Goal: Task Accomplishment & Management: Manage account settings

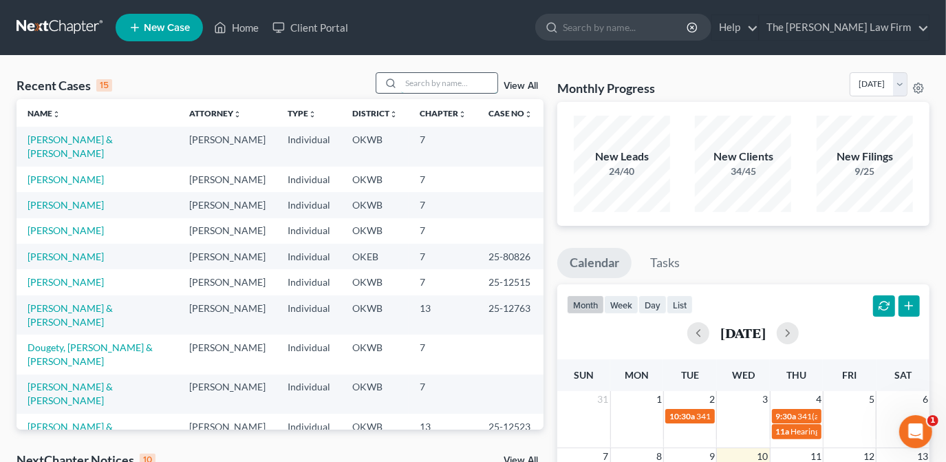
click at [455, 89] on input "search" at bounding box center [449, 83] width 96 height 20
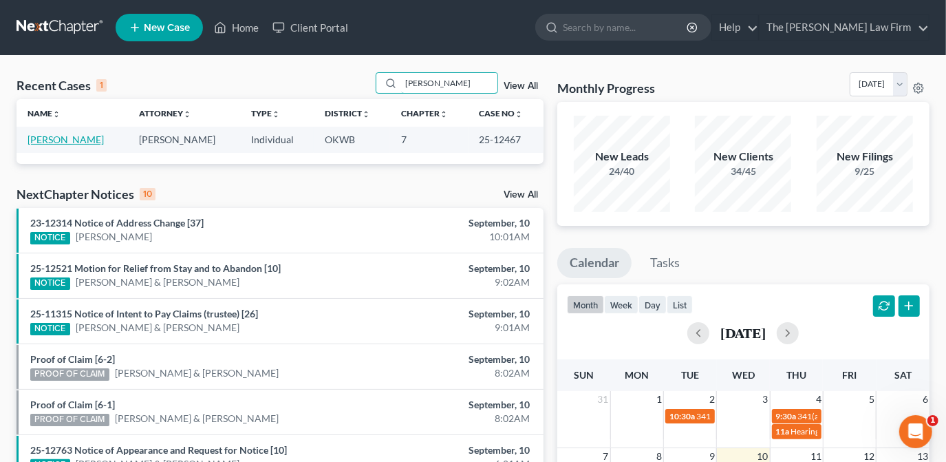
type input "[PERSON_NAME]"
click at [94, 134] on link "[PERSON_NAME]" at bounding box center [66, 139] width 76 height 12
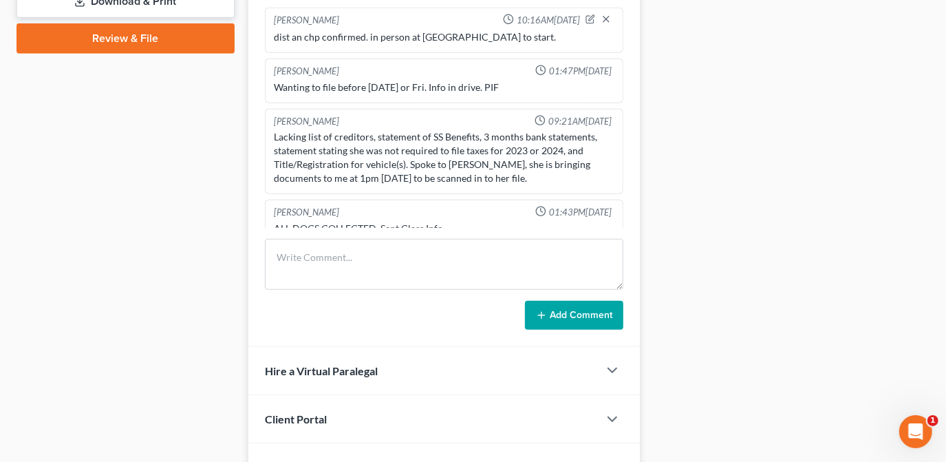
scroll to position [341, 0]
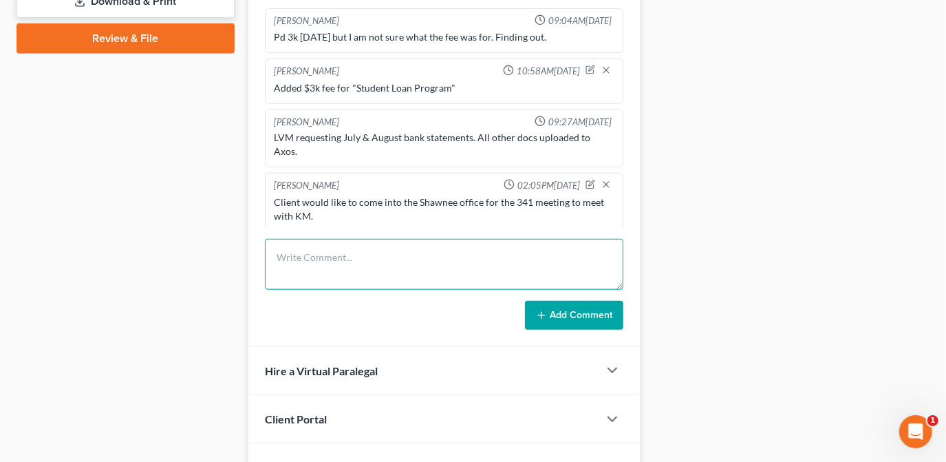
click at [300, 260] on textarea at bounding box center [444, 264] width 358 height 51
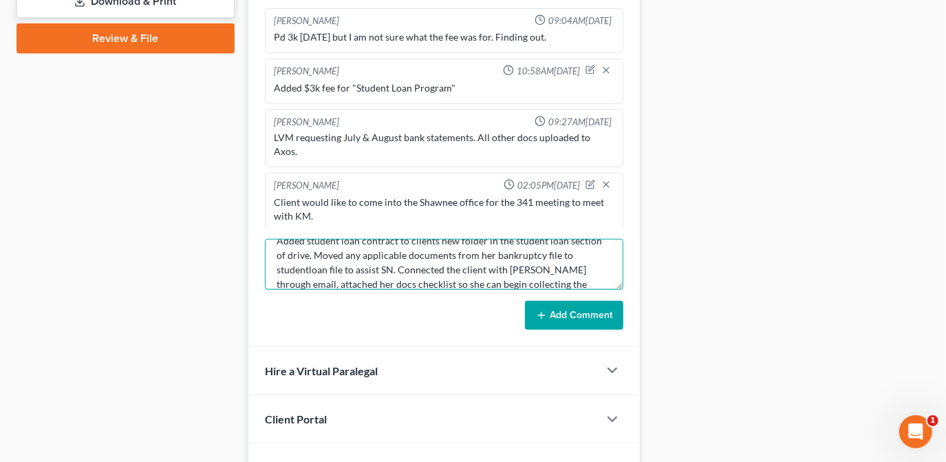
scroll to position [31, 0]
type textarea "Added student loan contract to clients new folder in the student loan section o…"
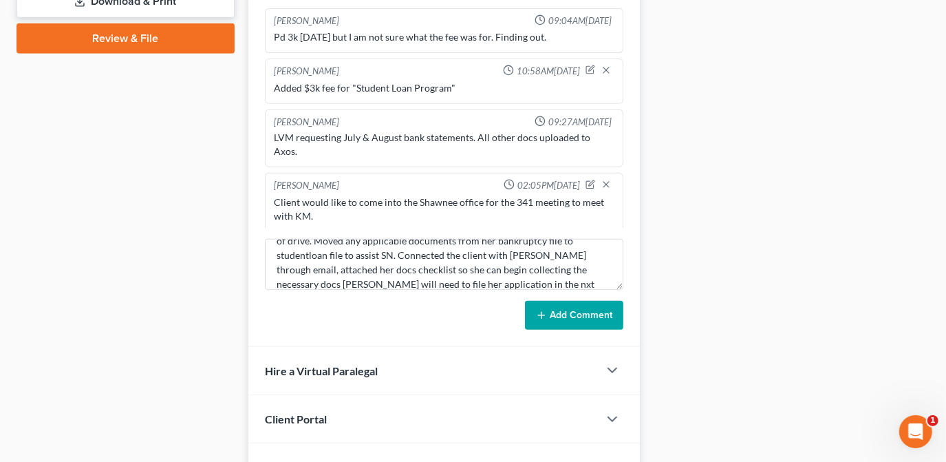
click at [576, 312] on button "Add Comment" at bounding box center [574, 315] width 98 height 29
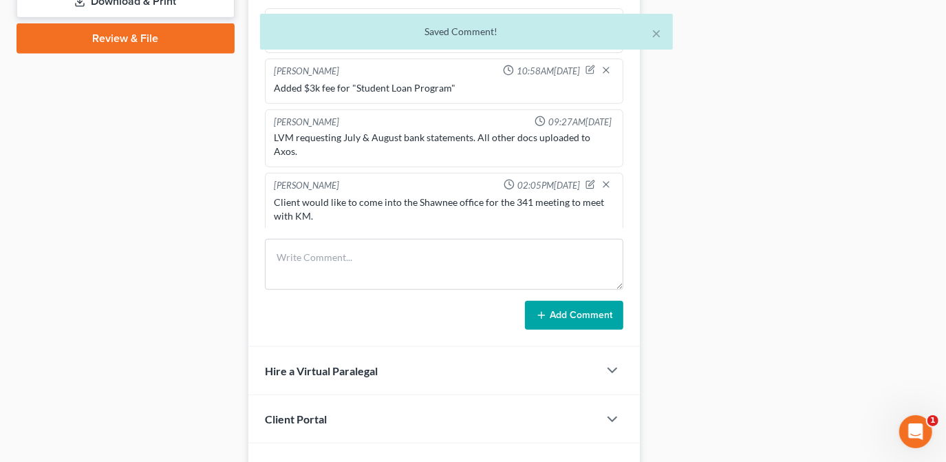
scroll to position [447, 0]
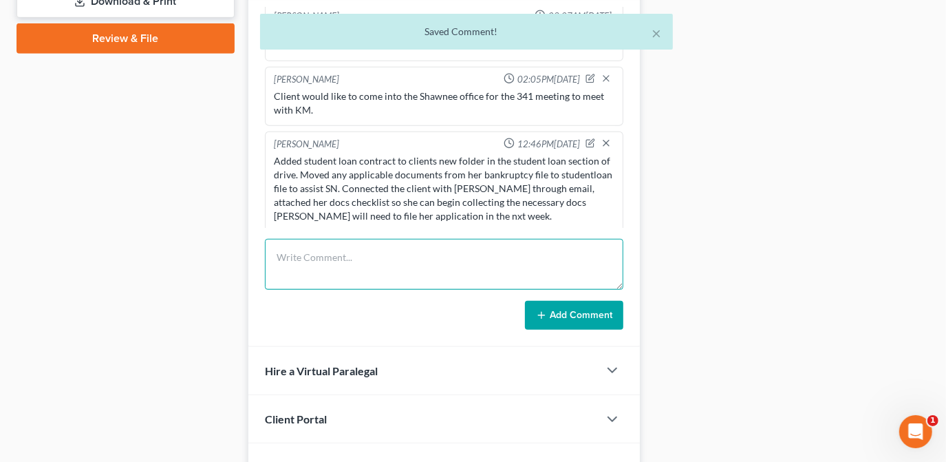
click at [572, 275] on textarea at bounding box center [444, 264] width 358 height 51
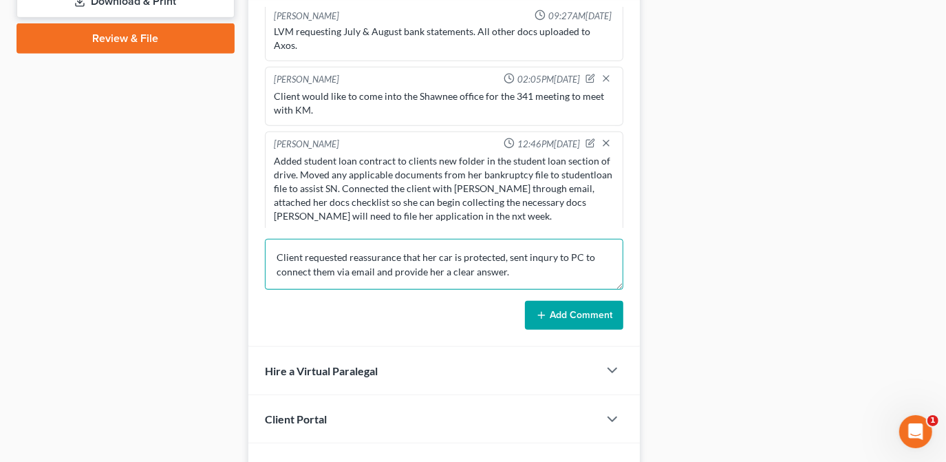
type textarea "Client requested reassurance that her car is protected, sent inqury to PC to co…"
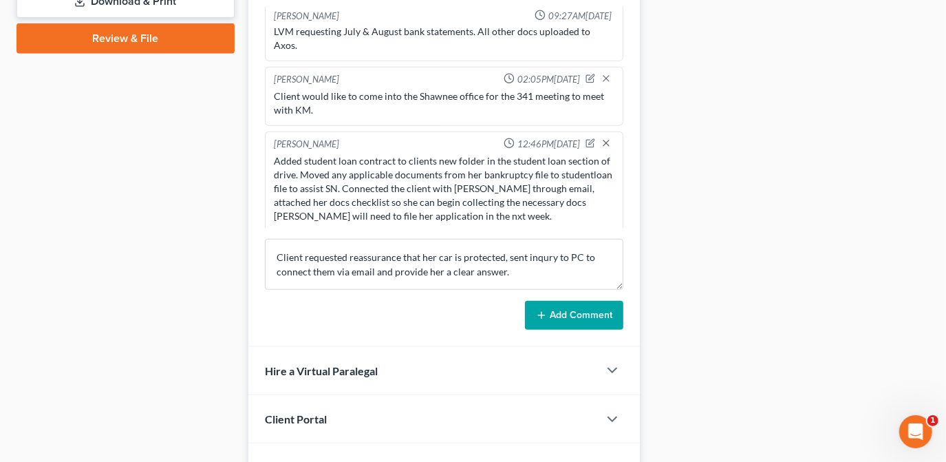
click at [575, 307] on button "Add Comment" at bounding box center [574, 315] width 98 height 29
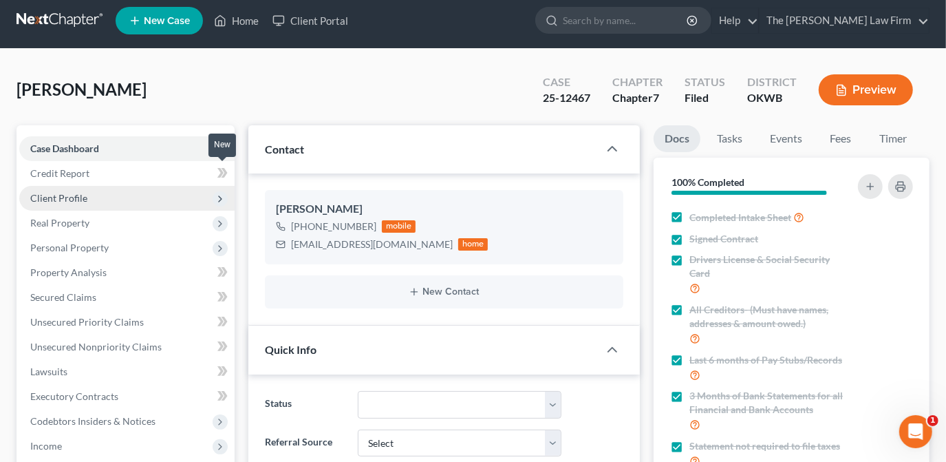
scroll to position [0, 0]
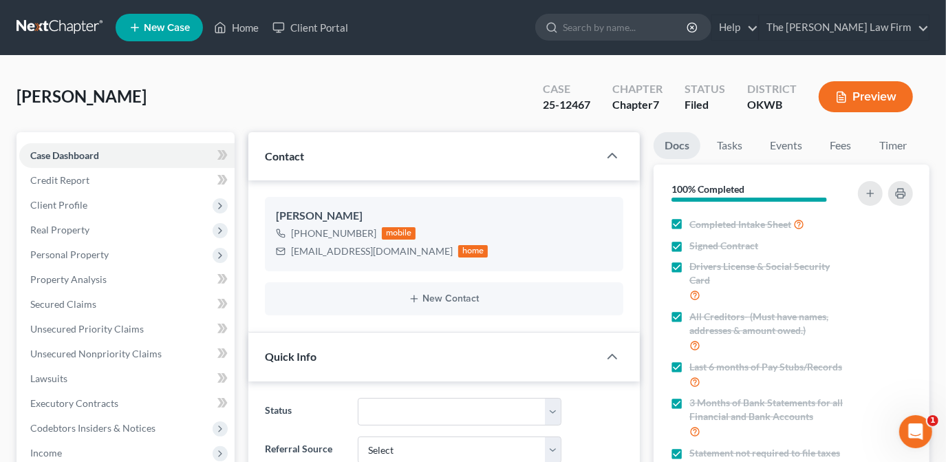
drag, startPoint x: 397, startPoint y: 248, endPoint x: 285, endPoint y: 255, distance: 111.6
click at [285, 255] on div "[EMAIL_ADDRESS][DOMAIN_NAME] home" at bounding box center [382, 251] width 213 height 18
drag, startPoint x: 286, startPoint y: 255, endPoint x: 301, endPoint y: 252, distance: 14.6
copy div "[EMAIL_ADDRESS][DOMAIN_NAME]"
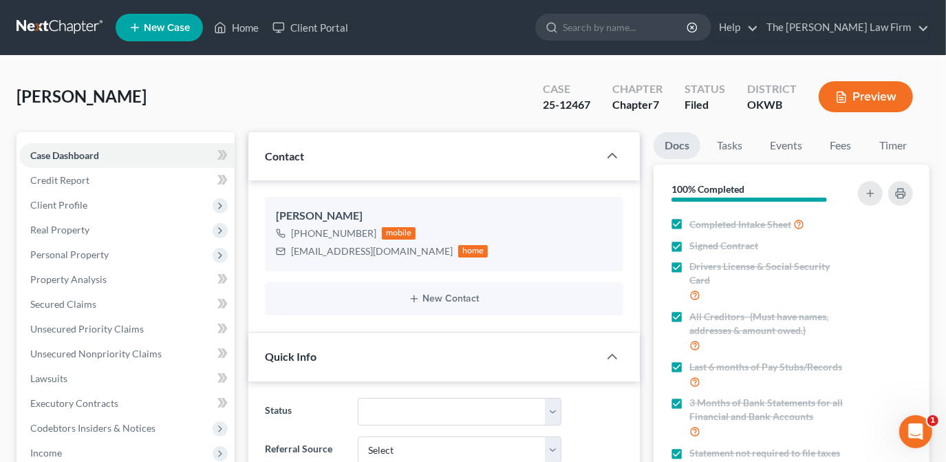
click at [295, 95] on div "[PERSON_NAME] Upgraded Case 25-12467 Chapter Chapter 7 Status Filed District [G…" at bounding box center [473, 102] width 913 height 60
click at [250, 26] on link "Home" at bounding box center [236, 27] width 58 height 25
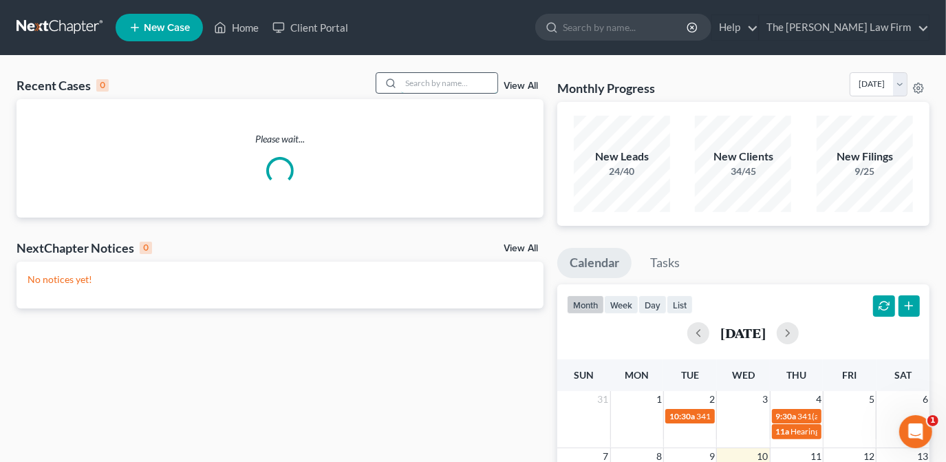
click at [473, 85] on input "search" at bounding box center [449, 83] width 96 height 20
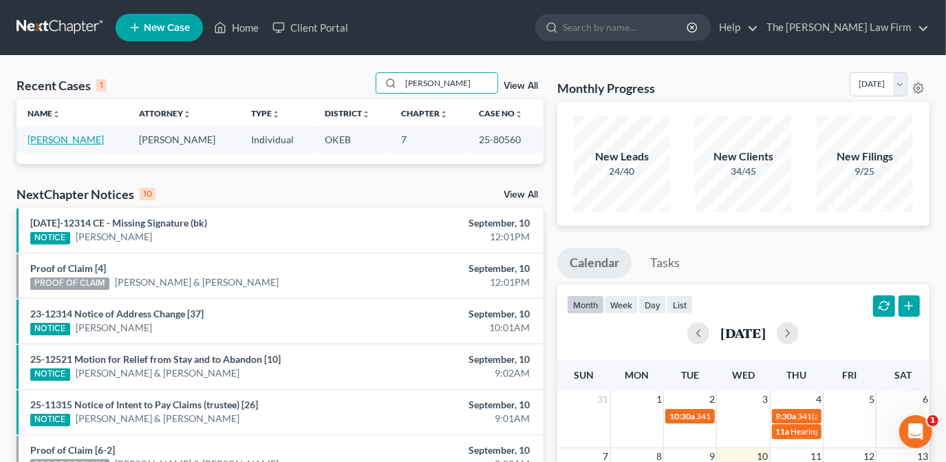
type input "[PERSON_NAME]"
click at [79, 140] on link "[PERSON_NAME]" at bounding box center [66, 139] width 76 height 12
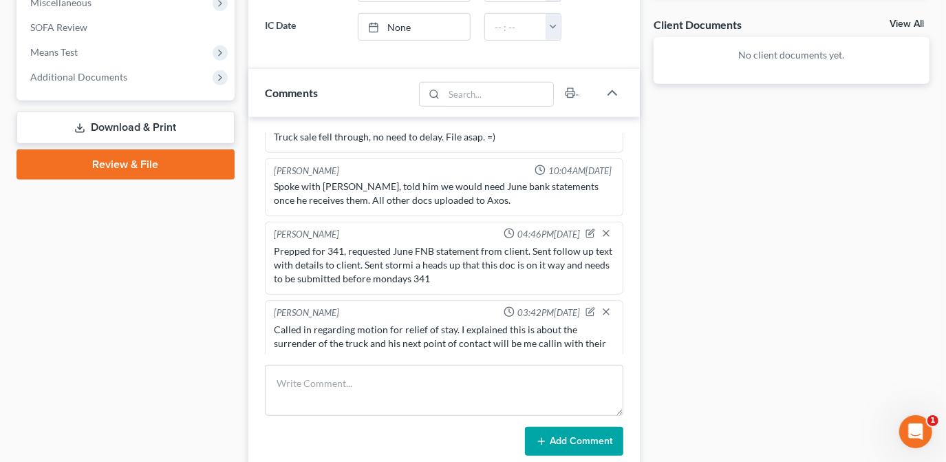
scroll to position [500, 0]
click at [429, 417] on form "Add Comment" at bounding box center [444, 409] width 358 height 91
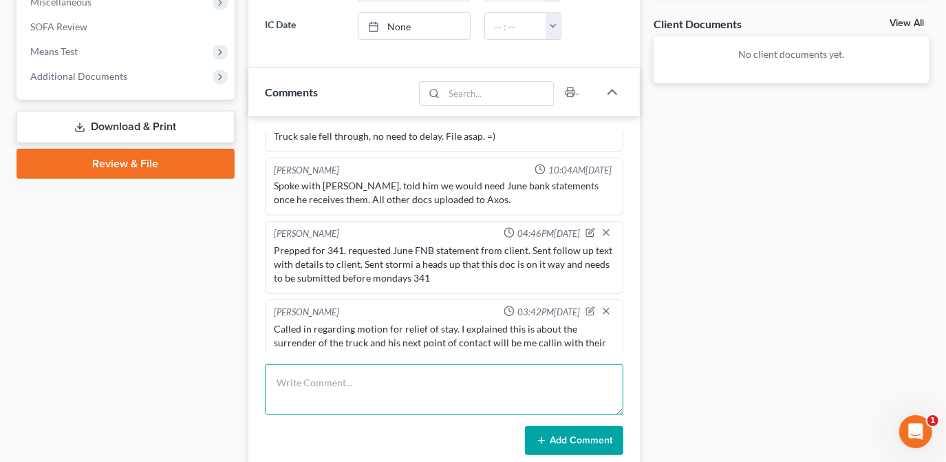
click at [402, 398] on textarea at bounding box center [444, 389] width 358 height 51
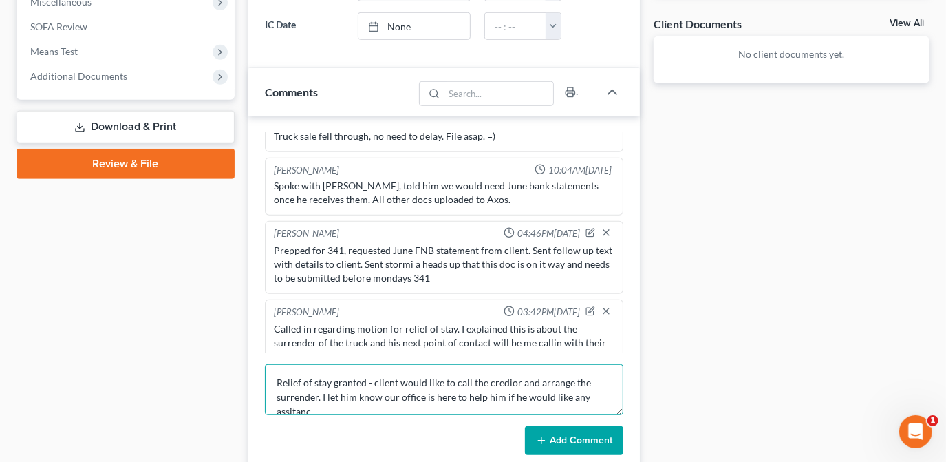
scroll to position [2, 0]
click at [499, 376] on textarea "Relief of stay granted - client would like to call the credior and arrange the …" at bounding box center [444, 389] width 358 height 51
paste textarea "the client would like to call the creditor and arrange for"
type textarea "Relief of stay granted - the client would like to call the creditor and arrange…"
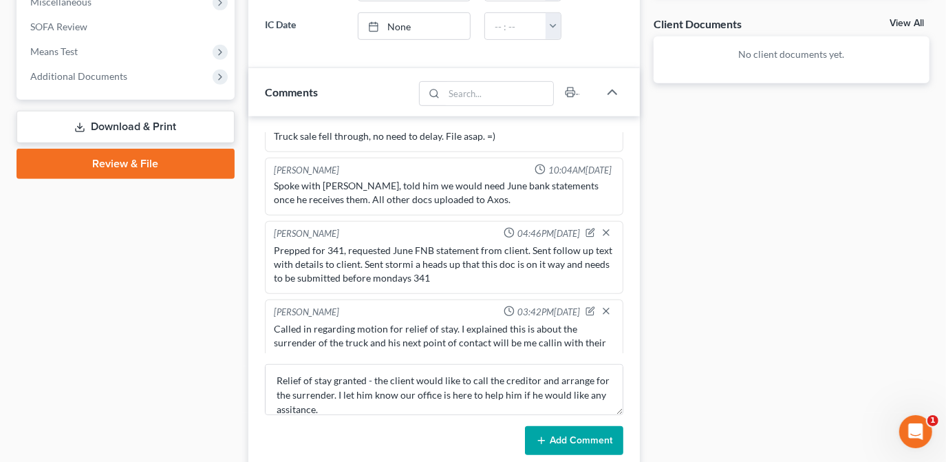
click at [585, 438] on button "Add Comment" at bounding box center [574, 440] width 98 height 29
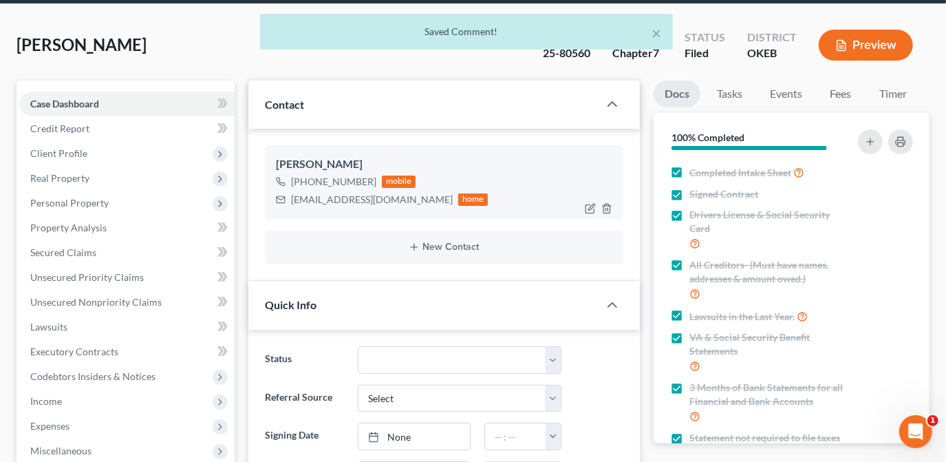
scroll to position [0, 0]
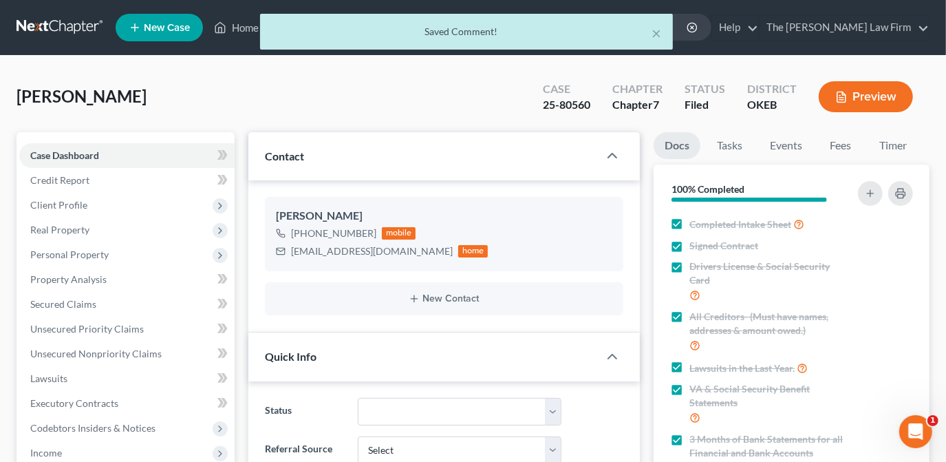
click at [237, 26] on div "× Saved Comment!" at bounding box center [466, 35] width 946 height 43
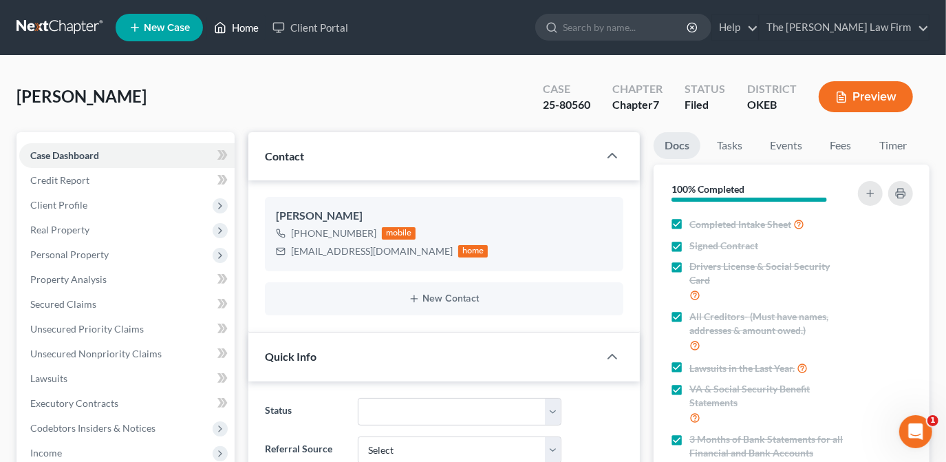
drag, startPoint x: 219, startPoint y: 32, endPoint x: 228, endPoint y: 47, distance: 17.0
click at [219, 32] on polyline at bounding box center [220, 31] width 3 height 6
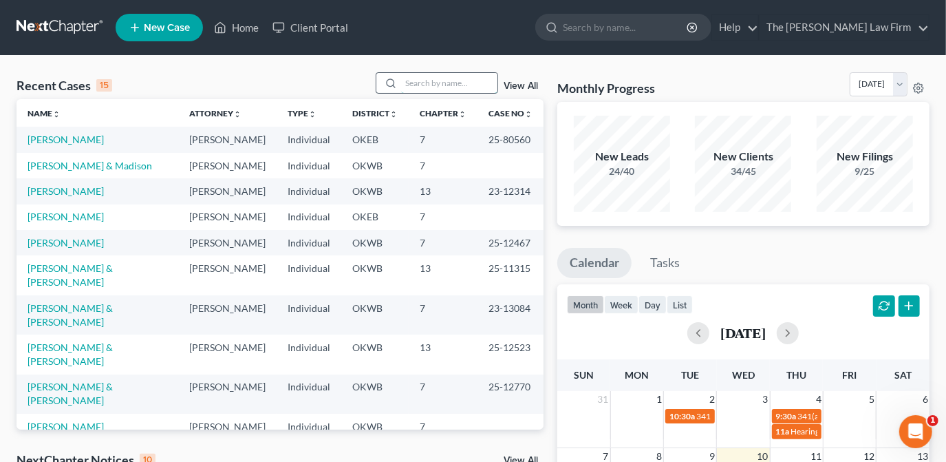
click at [403, 78] on input "search" at bounding box center [449, 83] width 96 height 20
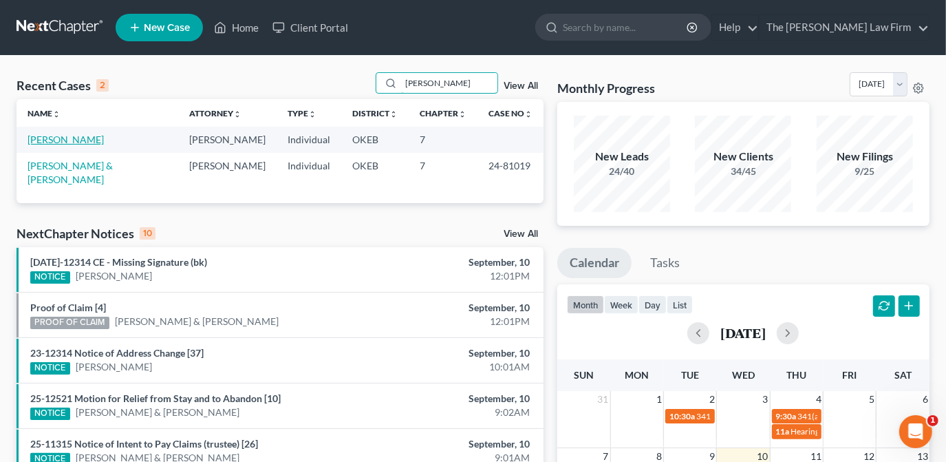
type input "[PERSON_NAME]"
drag, startPoint x: 70, startPoint y: 144, endPoint x: 85, endPoint y: 144, distance: 15.1
click at [70, 144] on link "[PERSON_NAME]" at bounding box center [66, 139] width 76 height 12
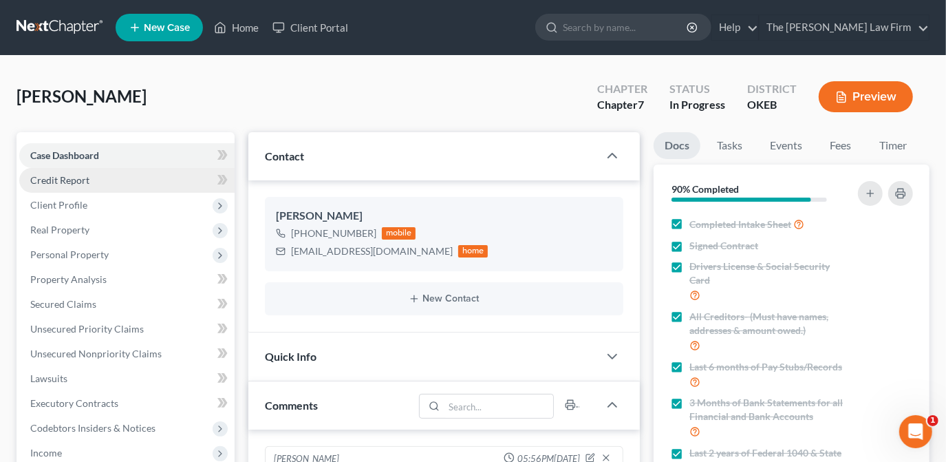
scroll to position [1204, 0]
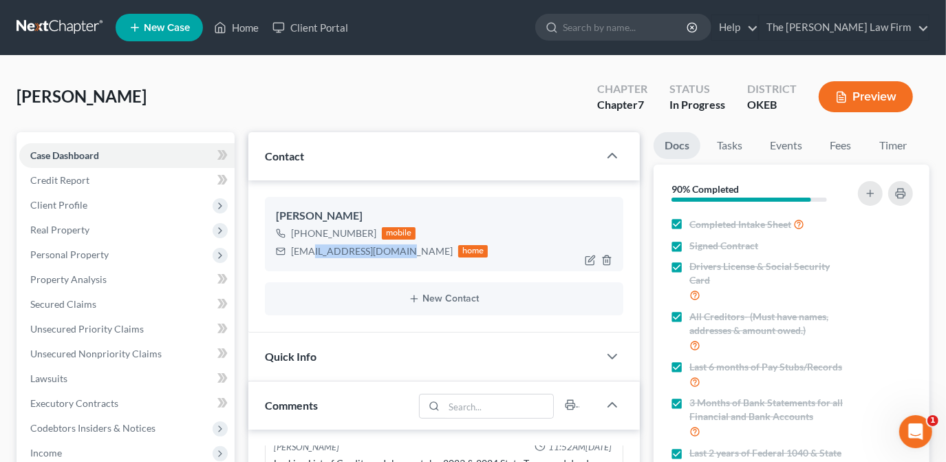
drag, startPoint x: 405, startPoint y: 252, endPoint x: 310, endPoint y: 256, distance: 95.7
click at [310, 256] on div "[EMAIL_ADDRESS][DOMAIN_NAME] home" at bounding box center [382, 251] width 213 height 18
drag, startPoint x: 310, startPoint y: 255, endPoint x: 407, endPoint y: 262, distance: 97.2
click at [473, 233] on div "[PHONE_NUMBER] mobile [EMAIL_ADDRESS][DOMAIN_NAME] home" at bounding box center [444, 242] width 336 height 36
drag, startPoint x: 405, startPoint y: 252, endPoint x: 274, endPoint y: 256, distance: 130.8
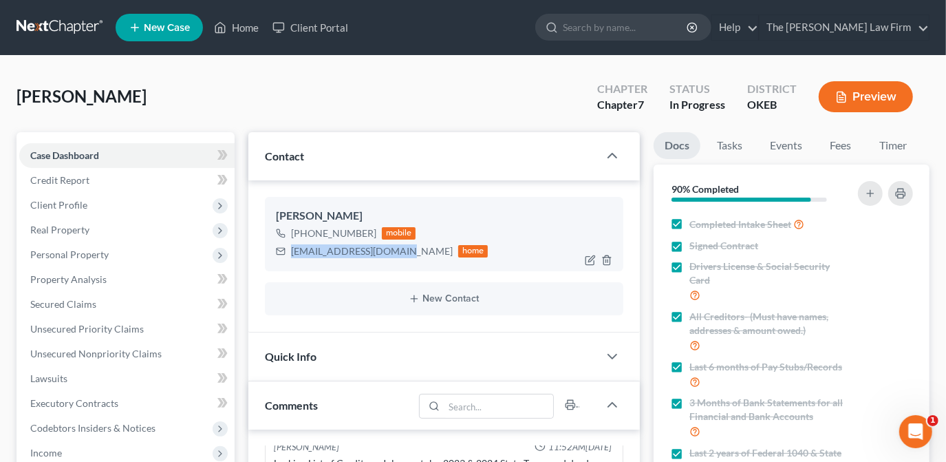
click at [274, 256] on div "[PERSON_NAME] [PHONE_NUMBER] mobile [EMAIL_ADDRESS][DOMAIN_NAME] home" at bounding box center [444, 234] width 358 height 74
drag, startPoint x: 303, startPoint y: 251, endPoint x: 332, endPoint y: 251, distance: 28.2
copy div "[EMAIL_ADDRESS][DOMAIN_NAME]"
click at [374, 235] on div "[PHONE_NUMBER] mobile" at bounding box center [382, 233] width 213 height 18
drag, startPoint x: 374, startPoint y: 231, endPoint x: 295, endPoint y: 233, distance: 78.4
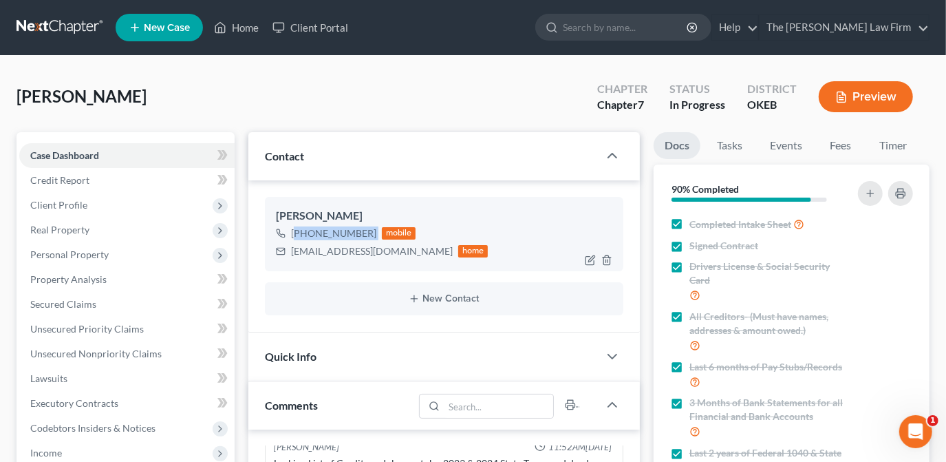
click at [295, 233] on div "[PHONE_NUMBER] mobile" at bounding box center [382, 233] width 213 height 18
drag, startPoint x: 295, startPoint y: 233, endPoint x: 303, endPoint y: 237, distance: 9.6
copy div "[PHONE_NUMBER]"
